Goal: Find specific page/section: Find specific page/section

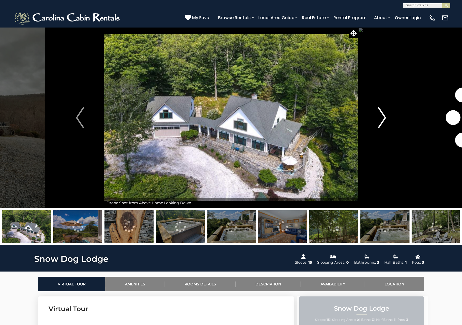
click at [382, 117] on img "Next" at bounding box center [382, 117] width 8 height 21
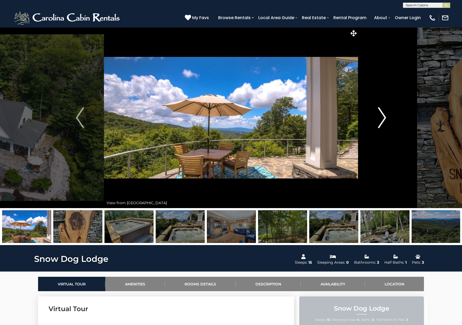
click at [385, 117] on img "Next" at bounding box center [382, 117] width 8 height 21
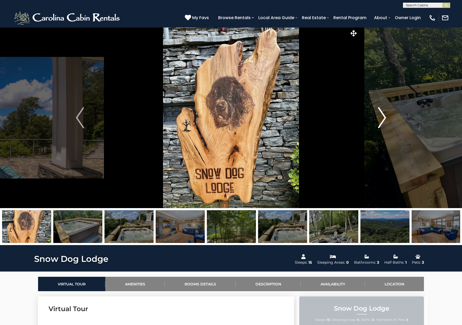
click at [385, 117] on img "Next" at bounding box center [382, 117] width 8 height 21
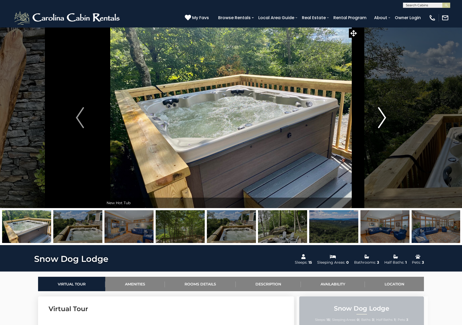
click at [385, 117] on img "Next" at bounding box center [382, 117] width 8 height 21
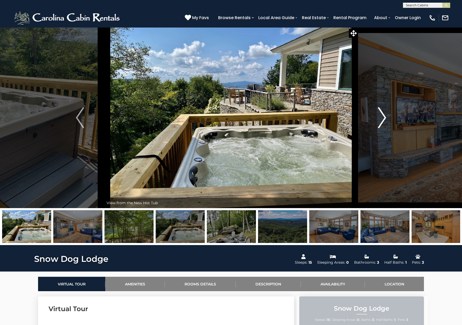
click at [385, 117] on img "Next" at bounding box center [382, 117] width 8 height 21
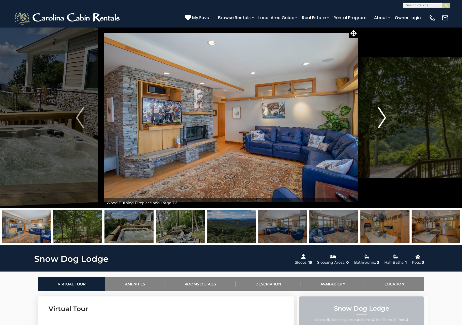
click at [385, 117] on img "Next" at bounding box center [382, 117] width 8 height 21
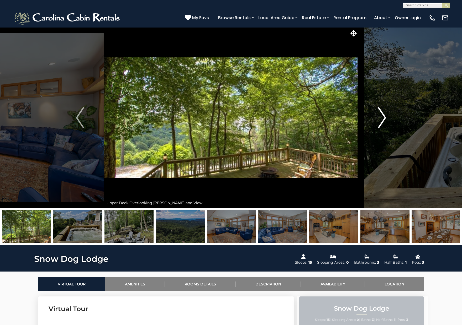
click at [385, 117] on img "Next" at bounding box center [382, 117] width 8 height 21
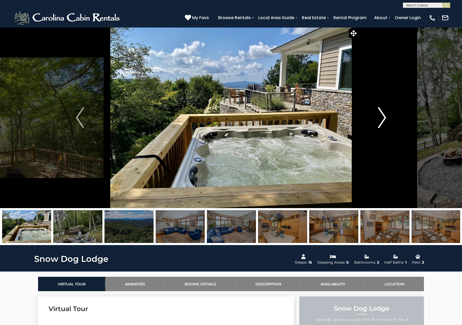
click at [385, 117] on img "Next" at bounding box center [382, 117] width 8 height 21
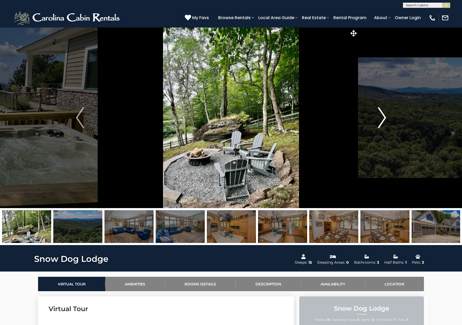
click at [385, 117] on img "Next" at bounding box center [382, 117] width 8 height 21
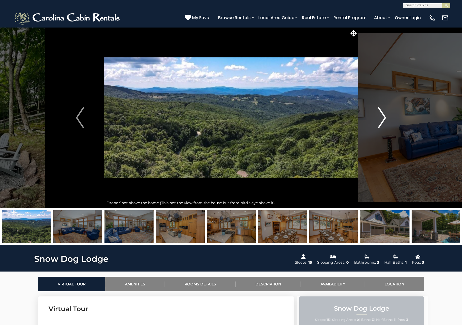
click at [385, 117] on img "Next" at bounding box center [382, 117] width 8 height 21
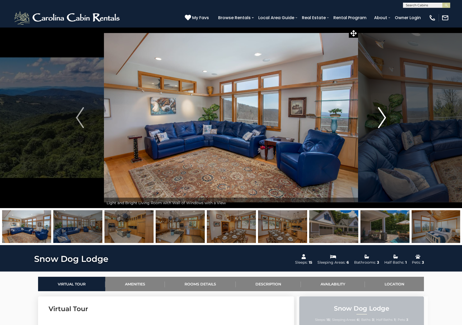
click at [385, 117] on img "Next" at bounding box center [382, 117] width 8 height 21
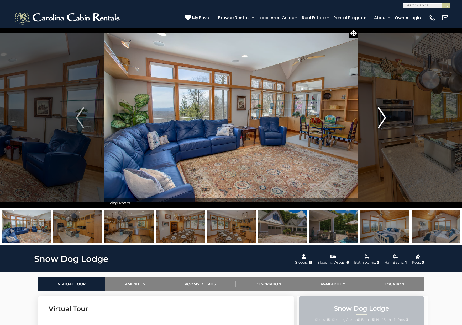
click at [385, 117] on img "Next" at bounding box center [382, 117] width 8 height 21
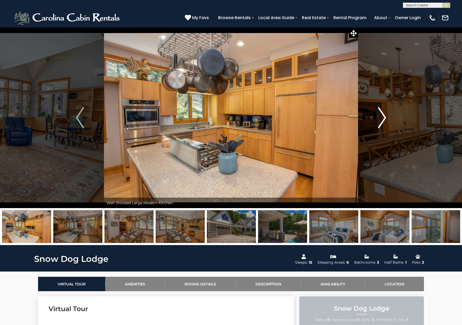
click at [385, 117] on img "Next" at bounding box center [382, 117] width 8 height 21
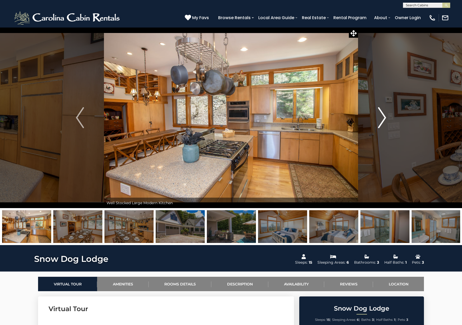
click at [385, 117] on img "Next" at bounding box center [382, 117] width 8 height 21
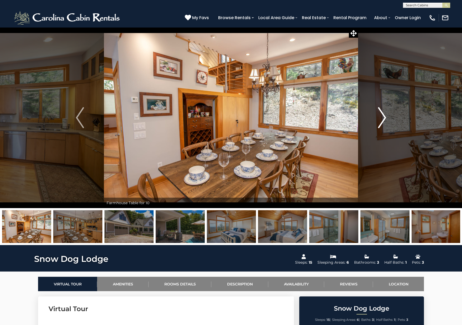
click at [385, 117] on img "Next" at bounding box center [382, 117] width 8 height 21
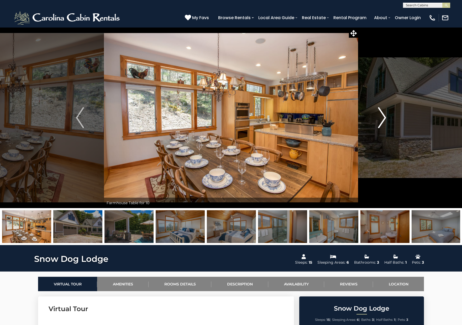
click at [385, 117] on img "Next" at bounding box center [382, 117] width 8 height 21
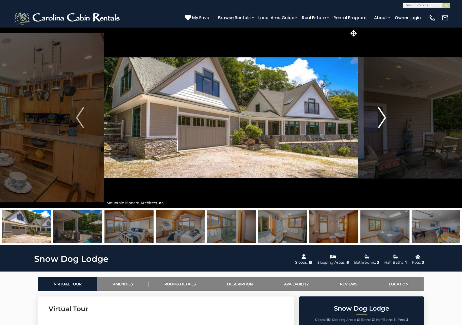
click at [385, 117] on img "Next" at bounding box center [382, 117] width 8 height 21
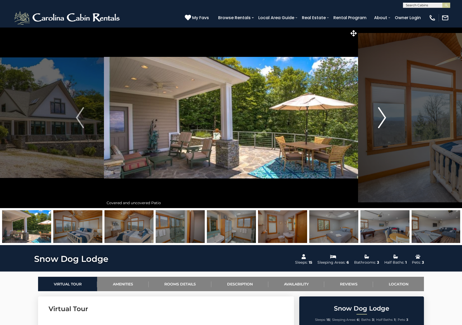
click at [385, 117] on img "Next" at bounding box center [382, 117] width 8 height 21
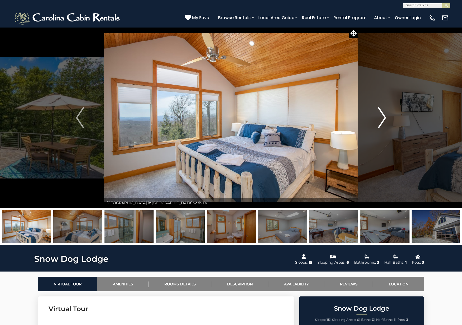
click at [385, 117] on img "Next" at bounding box center [382, 117] width 8 height 21
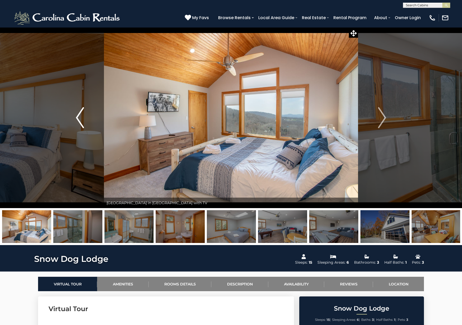
click at [81, 119] on img "Previous" at bounding box center [80, 117] width 8 height 21
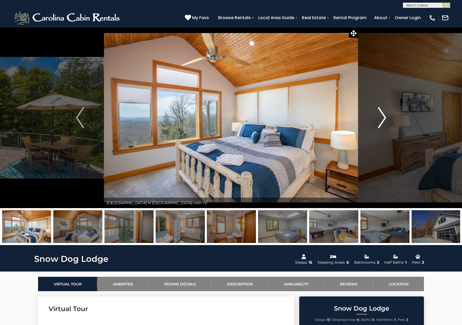
click at [388, 114] on button "Next" at bounding box center [382, 117] width 48 height 181
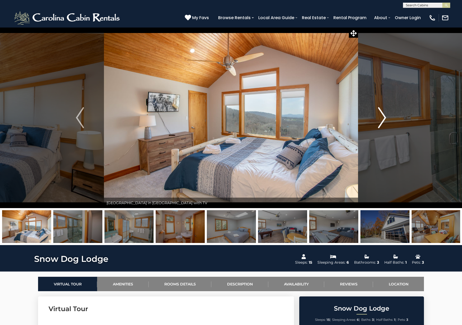
click at [388, 114] on button "Next" at bounding box center [382, 117] width 48 height 181
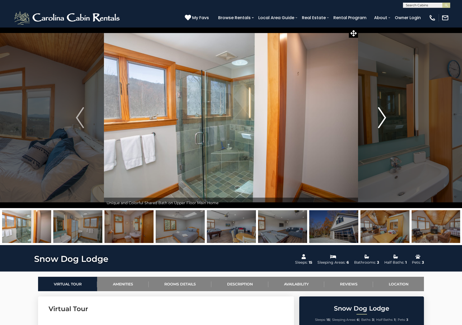
click at [388, 114] on button "Next" at bounding box center [382, 117] width 48 height 181
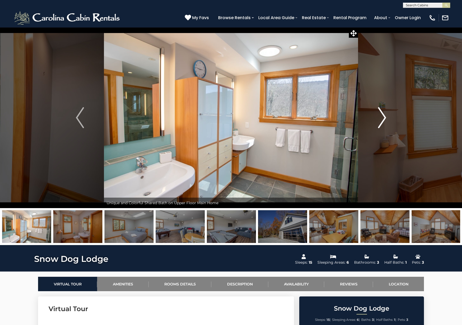
click at [388, 114] on button "Next" at bounding box center [382, 117] width 48 height 181
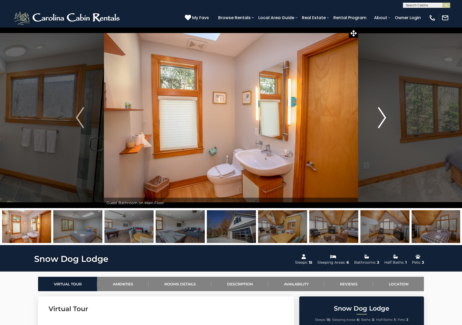
click at [388, 114] on button "Next" at bounding box center [382, 117] width 48 height 181
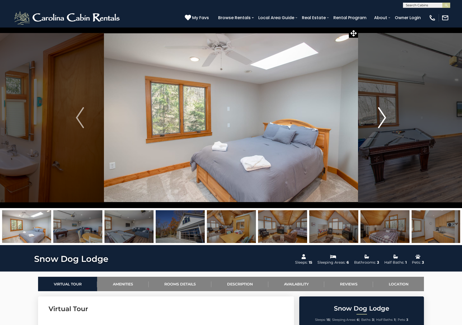
click at [388, 114] on button "Next" at bounding box center [382, 117] width 48 height 181
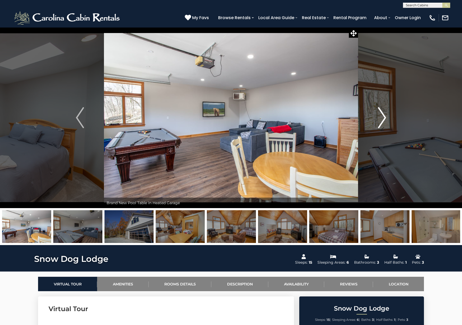
click at [388, 114] on button "Next" at bounding box center [382, 117] width 48 height 181
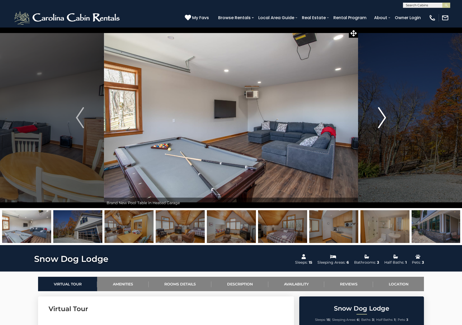
click at [388, 114] on button "Next" at bounding box center [382, 117] width 48 height 181
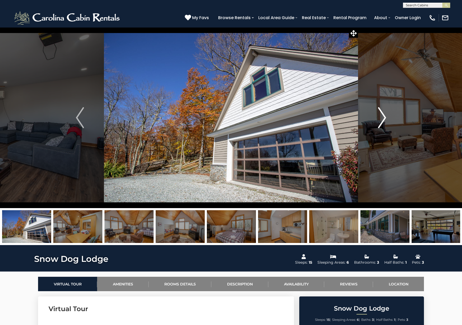
click at [388, 114] on button "Next" at bounding box center [382, 117] width 48 height 181
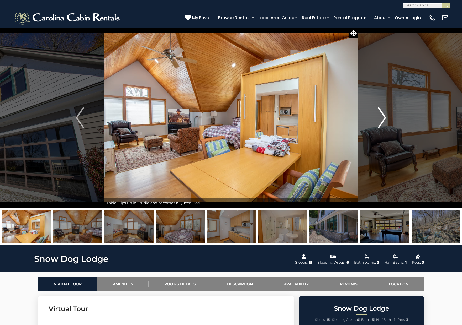
click at [388, 114] on button "Next" at bounding box center [382, 117] width 48 height 181
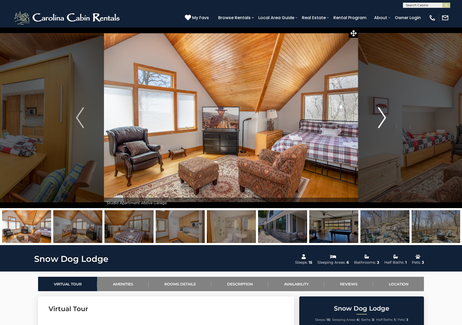
click at [388, 114] on button "Next" at bounding box center [382, 117] width 48 height 181
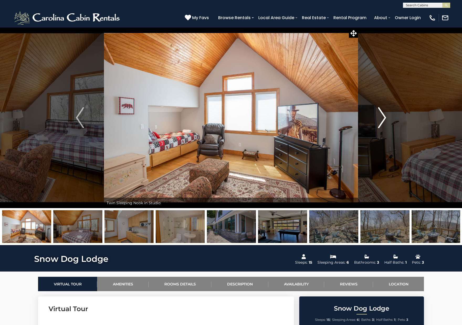
click at [388, 114] on button "Next" at bounding box center [382, 117] width 48 height 181
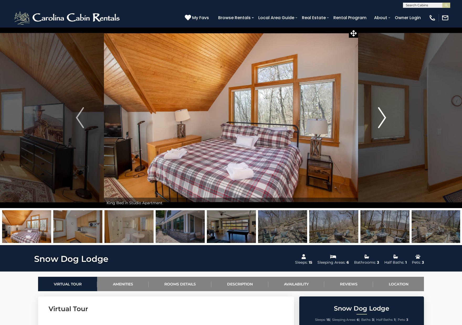
click at [388, 114] on button "Next" at bounding box center [382, 117] width 48 height 181
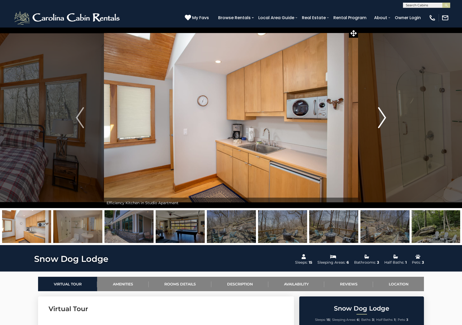
click at [388, 114] on button "Next" at bounding box center [382, 117] width 48 height 181
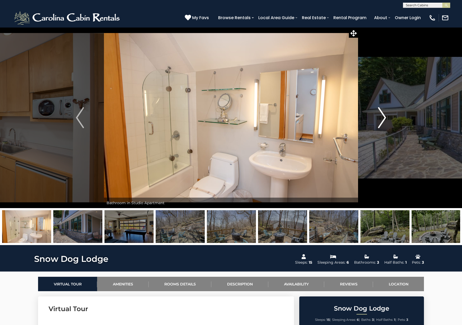
click at [388, 114] on button "Next" at bounding box center [382, 117] width 48 height 181
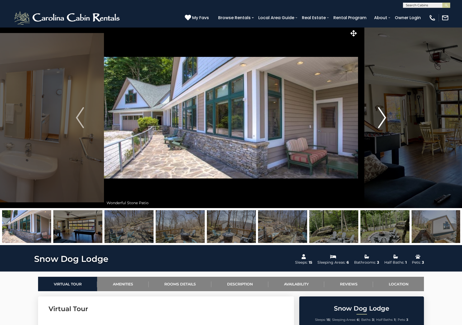
click at [388, 114] on button "Next" at bounding box center [382, 117] width 48 height 181
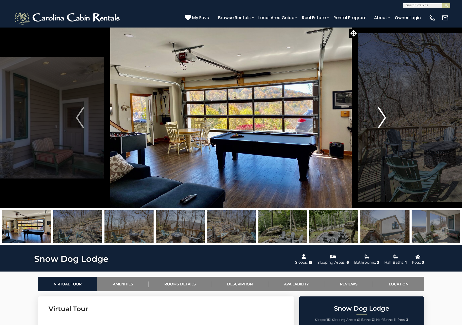
click at [388, 114] on button "Next" at bounding box center [382, 117] width 48 height 181
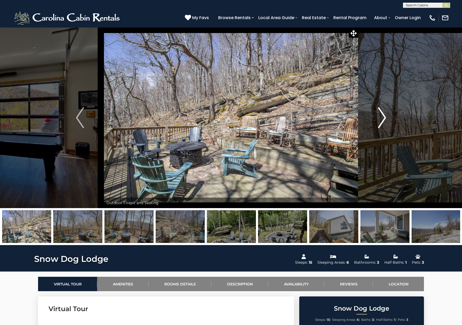
click at [388, 114] on button "Next" at bounding box center [382, 117] width 48 height 181
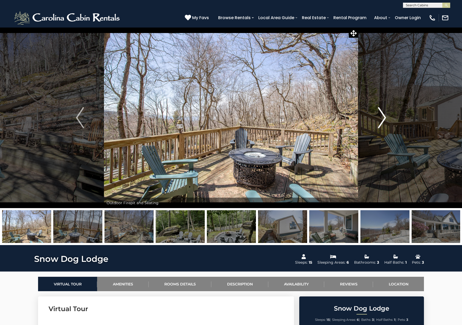
click at [388, 114] on button "Next" at bounding box center [382, 117] width 48 height 181
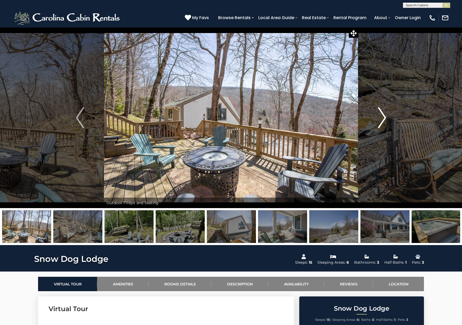
click at [388, 114] on button "Next" at bounding box center [382, 117] width 48 height 181
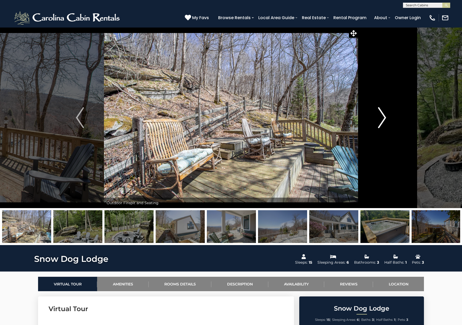
click at [388, 114] on button "Next" at bounding box center [382, 117] width 48 height 181
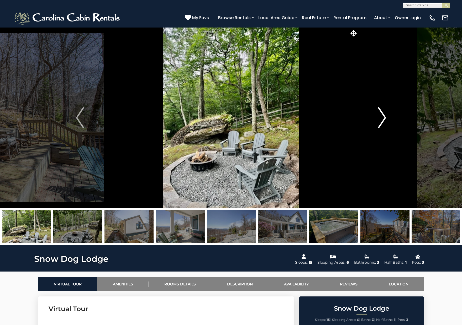
click at [388, 114] on button "Next" at bounding box center [382, 117] width 48 height 181
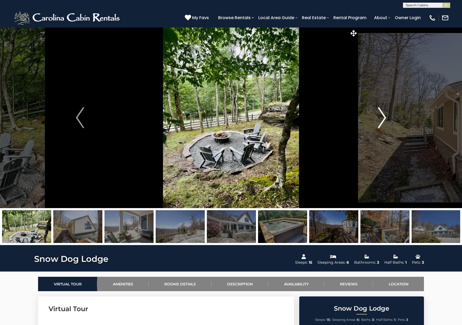
click at [388, 114] on button "Next" at bounding box center [382, 117] width 48 height 181
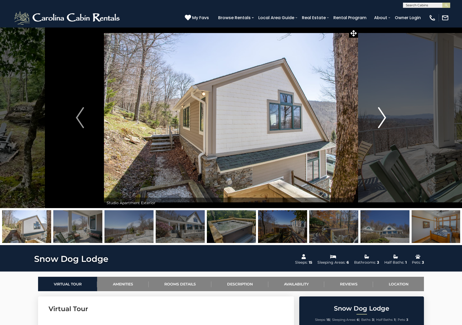
click at [388, 114] on button "Next" at bounding box center [382, 117] width 48 height 181
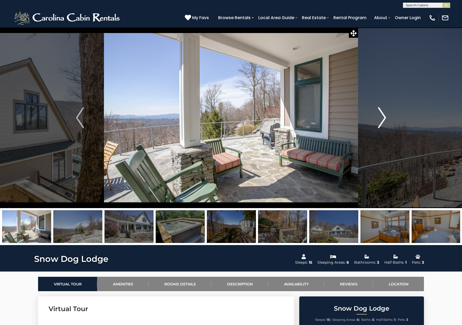
click at [388, 114] on button "Next" at bounding box center [382, 117] width 48 height 181
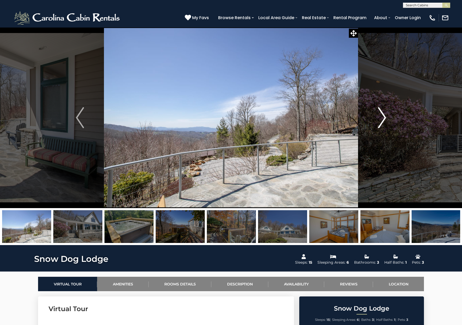
click at [388, 114] on button "Next" at bounding box center [382, 117] width 48 height 181
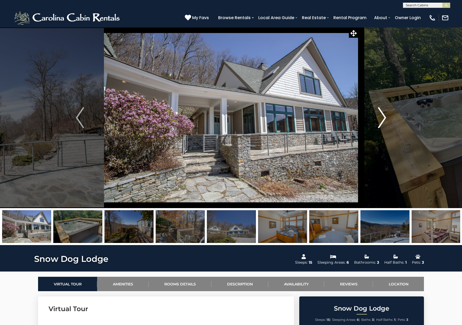
click at [388, 114] on button "Next" at bounding box center [382, 117] width 48 height 181
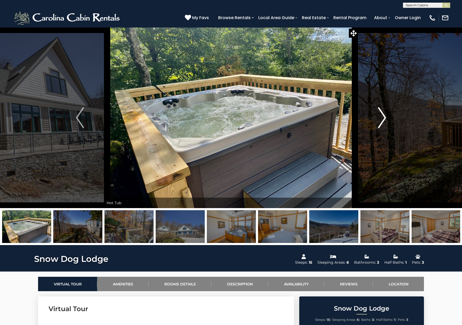
click at [388, 114] on button "Next" at bounding box center [382, 117] width 48 height 181
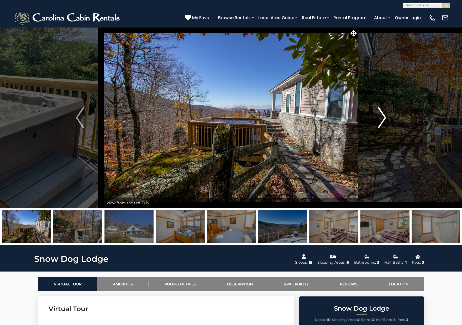
click at [388, 114] on button "Next" at bounding box center [382, 117] width 48 height 181
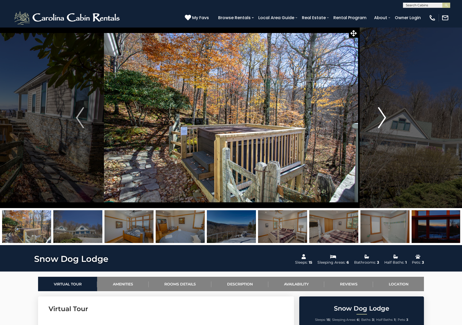
click at [388, 114] on button "Next" at bounding box center [382, 117] width 48 height 181
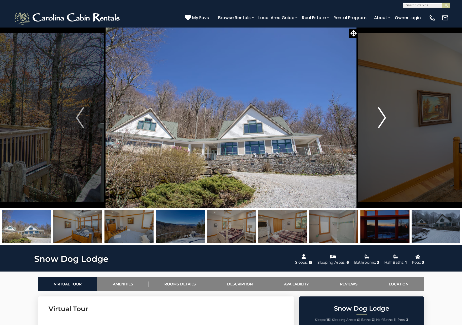
click at [388, 114] on button "Next" at bounding box center [382, 117] width 48 height 181
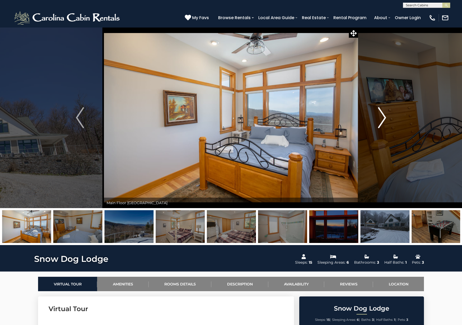
click at [388, 114] on button "Next" at bounding box center [382, 117] width 48 height 181
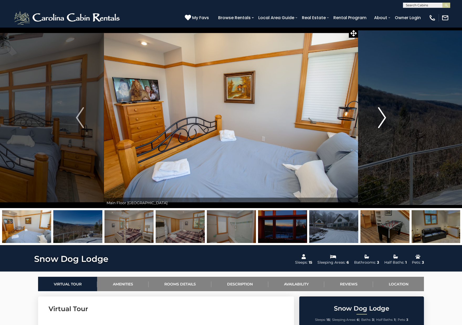
click at [388, 114] on button "Next" at bounding box center [382, 117] width 48 height 181
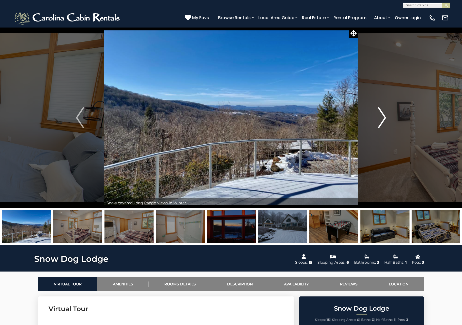
click at [388, 114] on button "Next" at bounding box center [382, 117] width 48 height 181
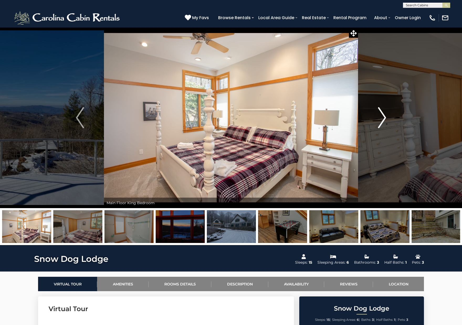
click at [388, 114] on button "Next" at bounding box center [382, 117] width 48 height 181
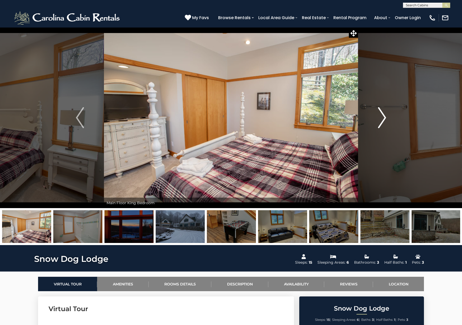
click at [388, 114] on button "Next" at bounding box center [382, 117] width 48 height 181
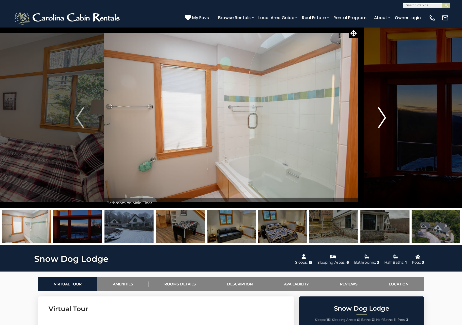
click at [388, 114] on button "Next" at bounding box center [382, 117] width 48 height 181
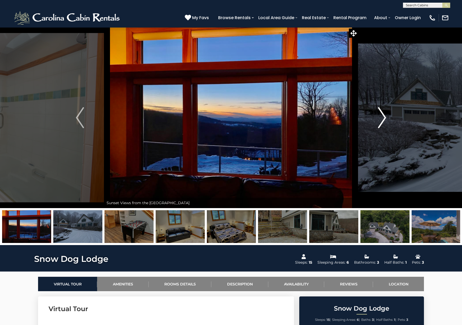
click at [388, 114] on button "Next" at bounding box center [382, 117] width 48 height 181
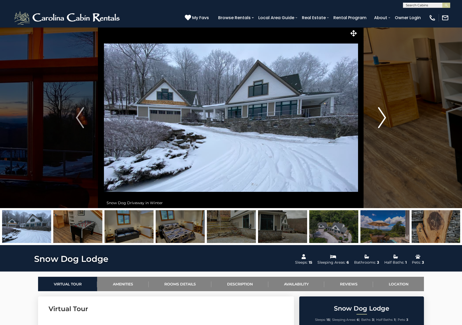
click at [388, 114] on button "Next" at bounding box center [382, 117] width 48 height 181
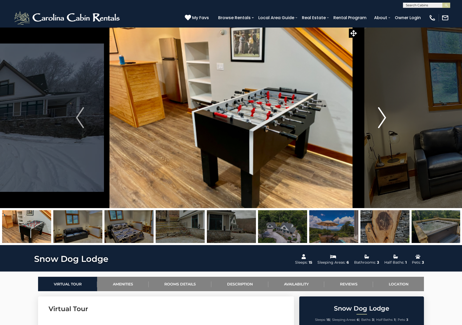
click at [388, 114] on button "Next" at bounding box center [382, 117] width 48 height 181
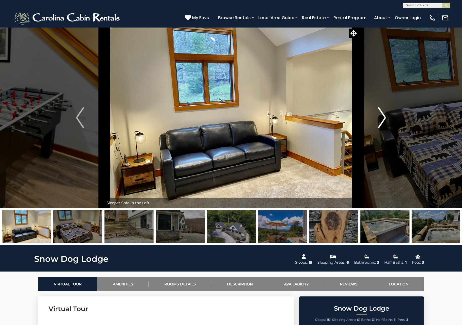
click at [388, 114] on button "Next" at bounding box center [382, 117] width 48 height 181
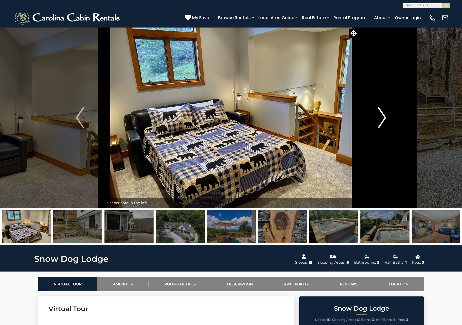
click at [388, 114] on button "Next" at bounding box center [382, 117] width 48 height 181
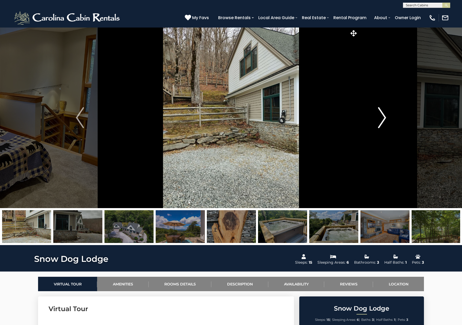
click at [388, 114] on button "Next" at bounding box center [382, 117] width 48 height 181
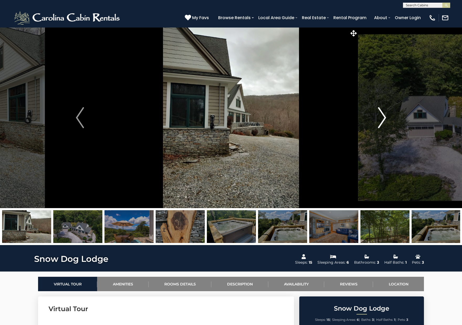
click at [388, 114] on button "Next" at bounding box center [382, 117] width 48 height 181
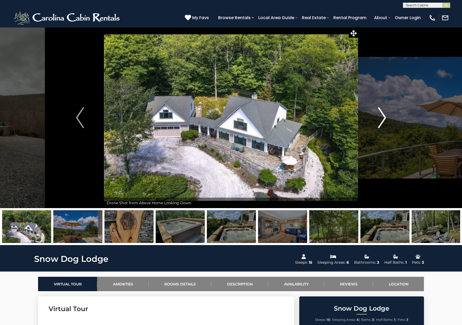
click at [388, 114] on button "Next" at bounding box center [382, 117] width 48 height 181
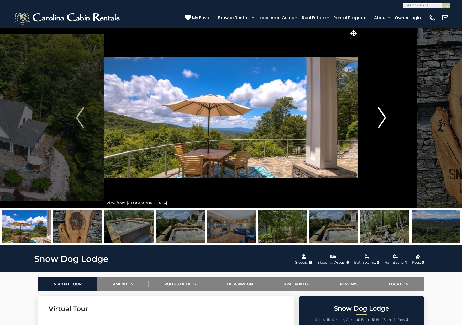
click at [388, 114] on button "Next" at bounding box center [382, 117] width 48 height 181
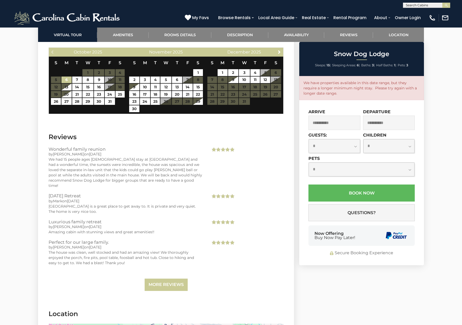
scroll to position [1312, 0]
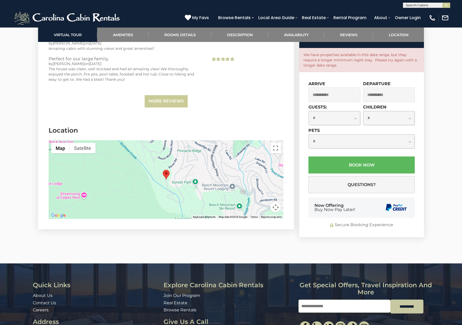
click at [163, 170] on area "Snow Dog Lodge" at bounding box center [163, 170] width 0 height 0
click at [149, 183] on div at bounding box center [166, 179] width 235 height 79
click at [169, 163] on div at bounding box center [166, 179] width 235 height 79
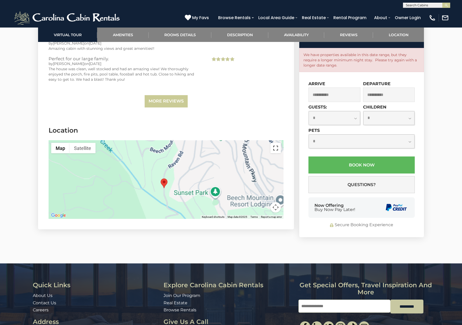
click at [277, 143] on button "Toggle fullscreen view" at bounding box center [275, 148] width 10 height 10
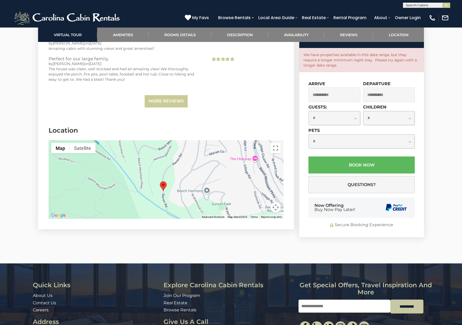
click at [207, 187] on div at bounding box center [166, 179] width 235 height 79
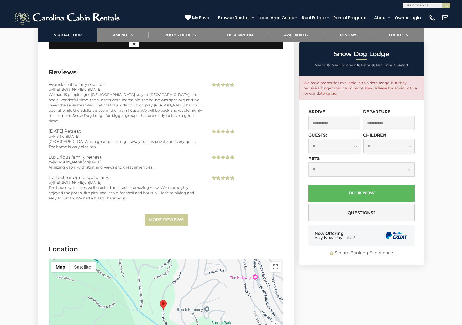
scroll to position [1272, 0]
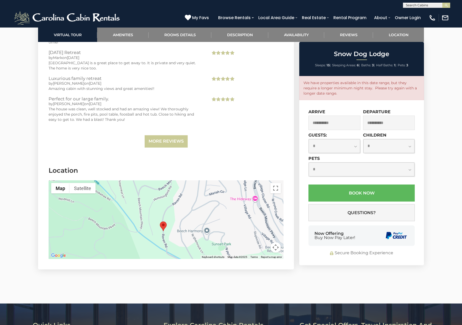
click at [191, 192] on div at bounding box center [166, 220] width 235 height 79
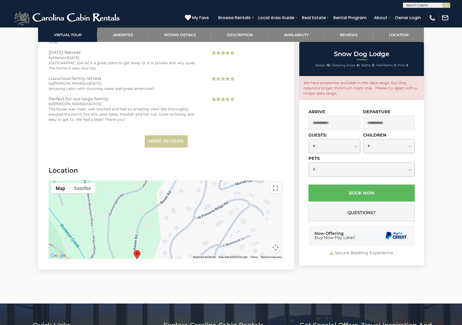
drag, startPoint x: 185, startPoint y: 230, endPoint x: 213, endPoint y: 194, distance: 46.2
click at [215, 194] on div at bounding box center [166, 220] width 235 height 79
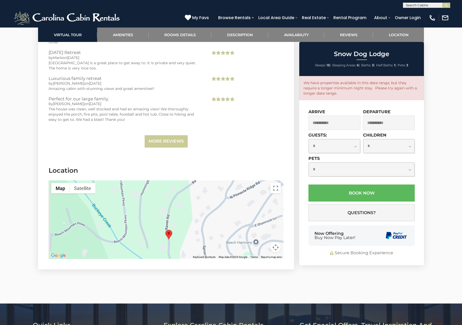
drag, startPoint x: 176, startPoint y: 247, endPoint x: 192, endPoint y: 203, distance: 46.4
click at [192, 203] on div at bounding box center [166, 220] width 235 height 79
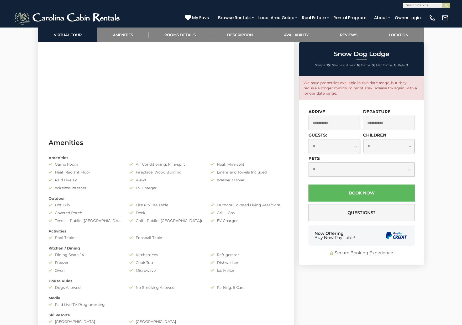
scroll to position [222, 0]
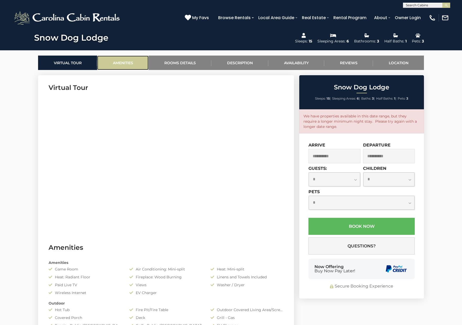
click at [111, 61] on link "Amenities" at bounding box center [122, 63] width 51 height 14
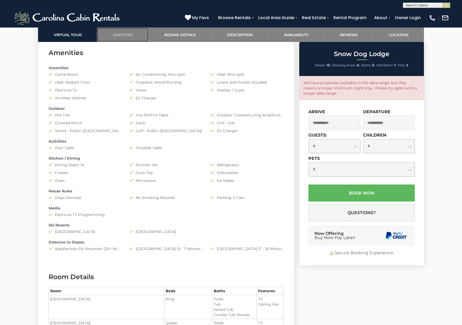
scroll to position [418, 0]
